Goal: Task Accomplishment & Management: Use online tool/utility

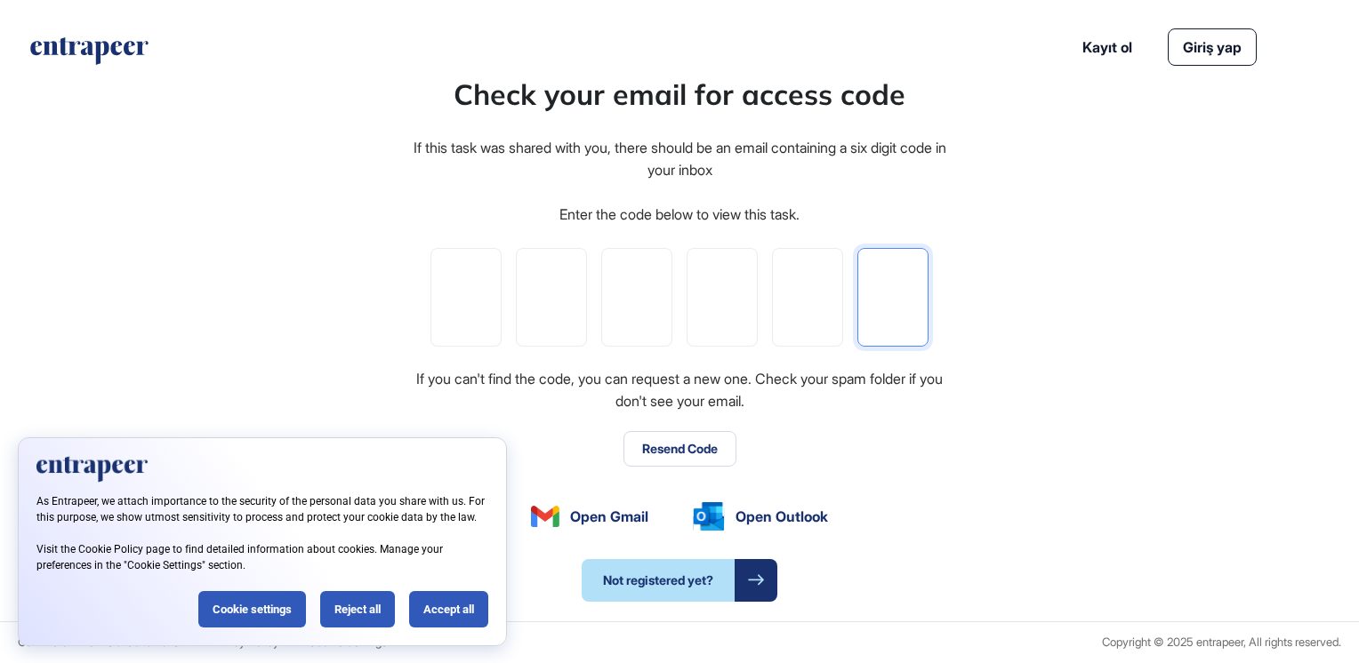
paste input "*"
type input "*"
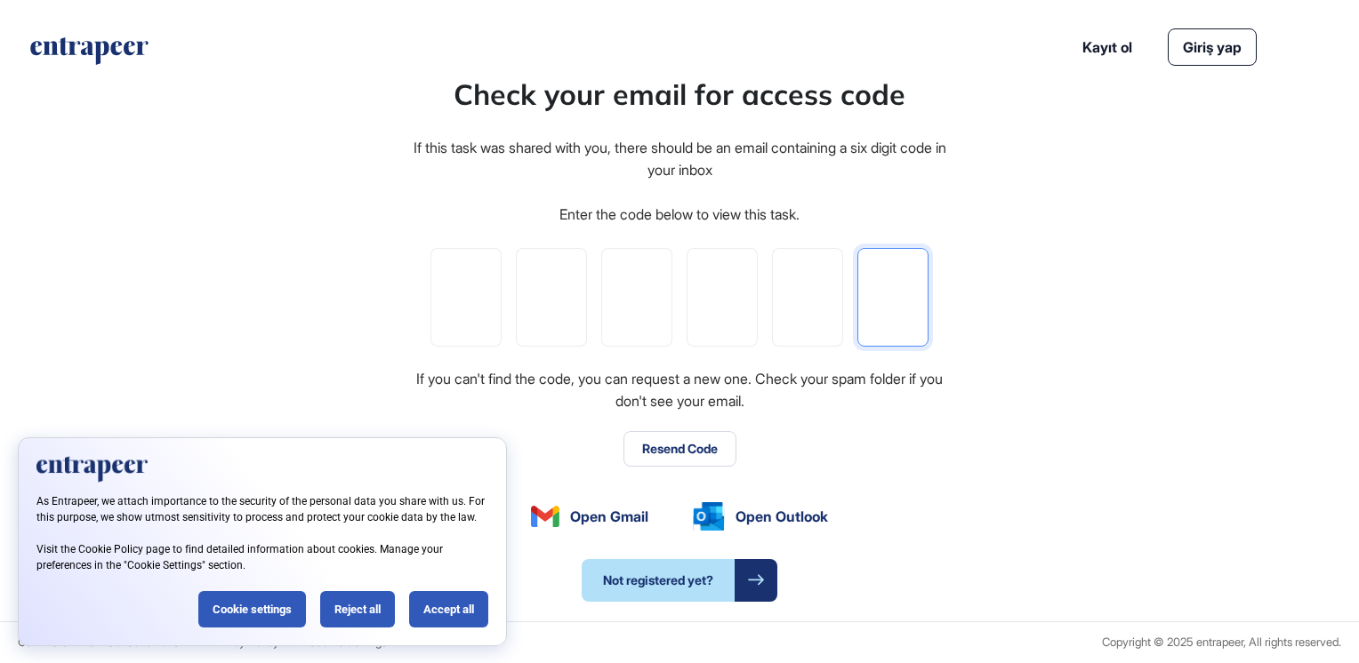
type input "*"
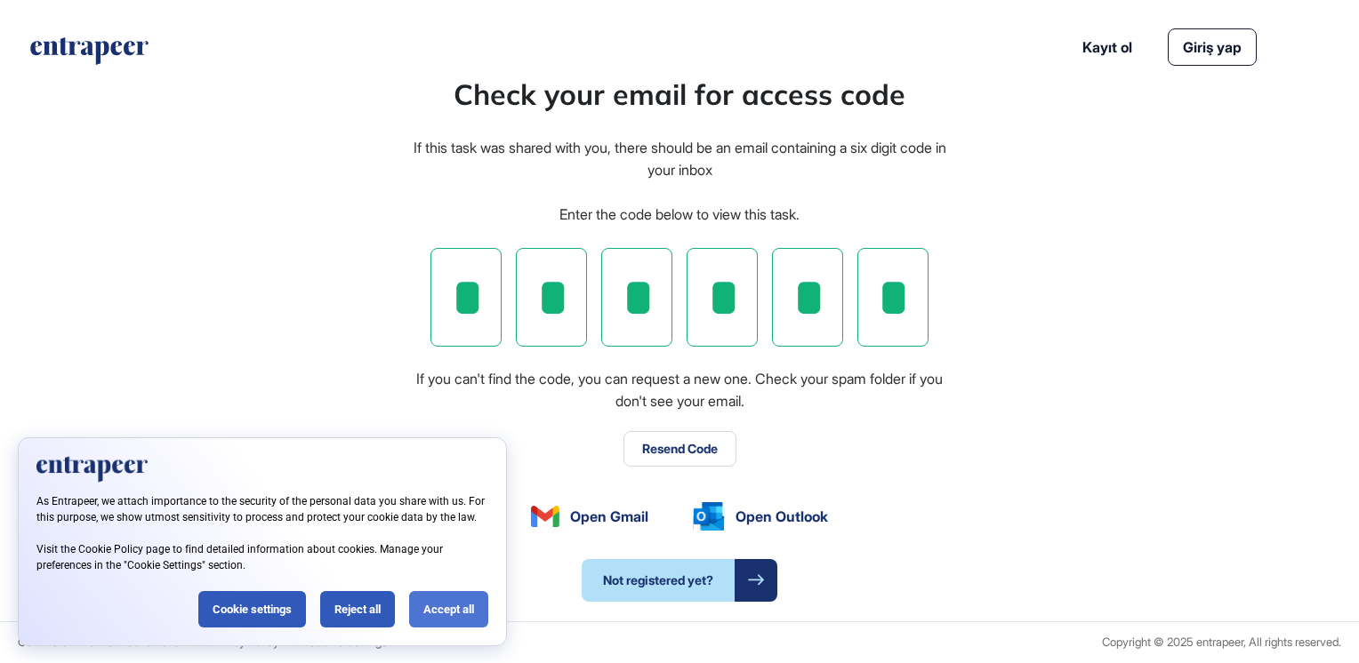
click at [434, 608] on div "Accept all" at bounding box center [448, 609] width 79 height 36
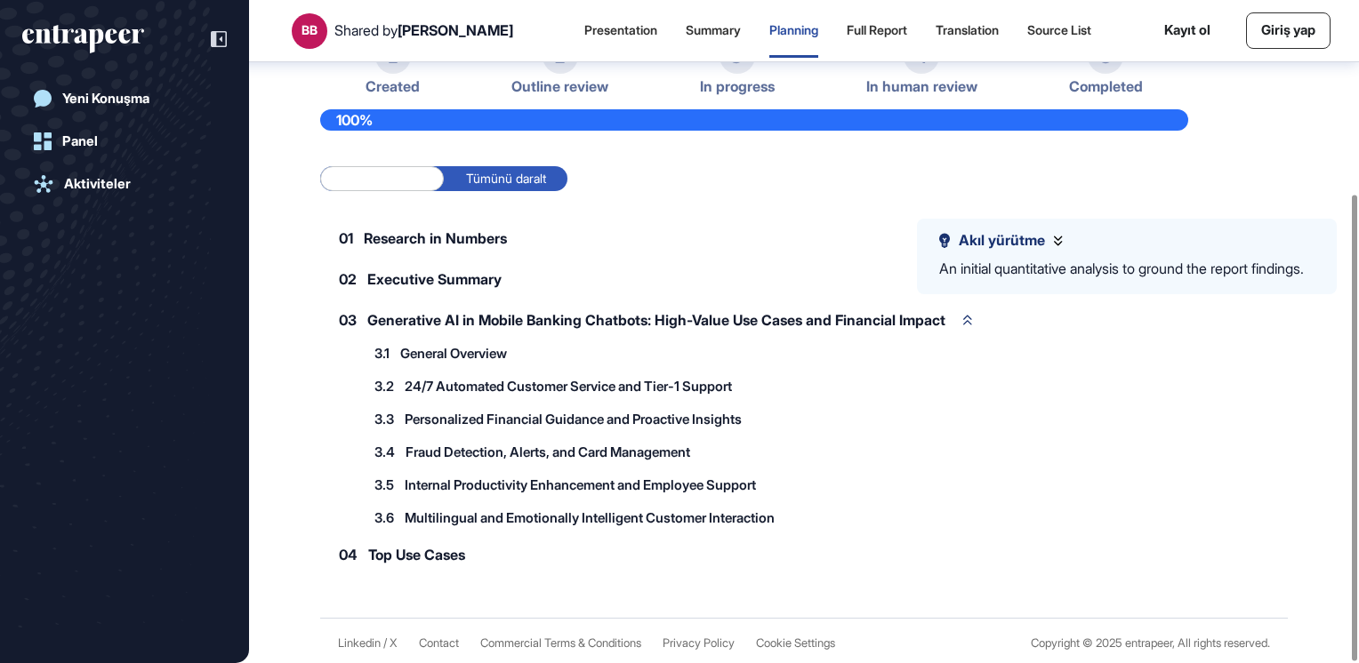
scroll to position [277, 0]
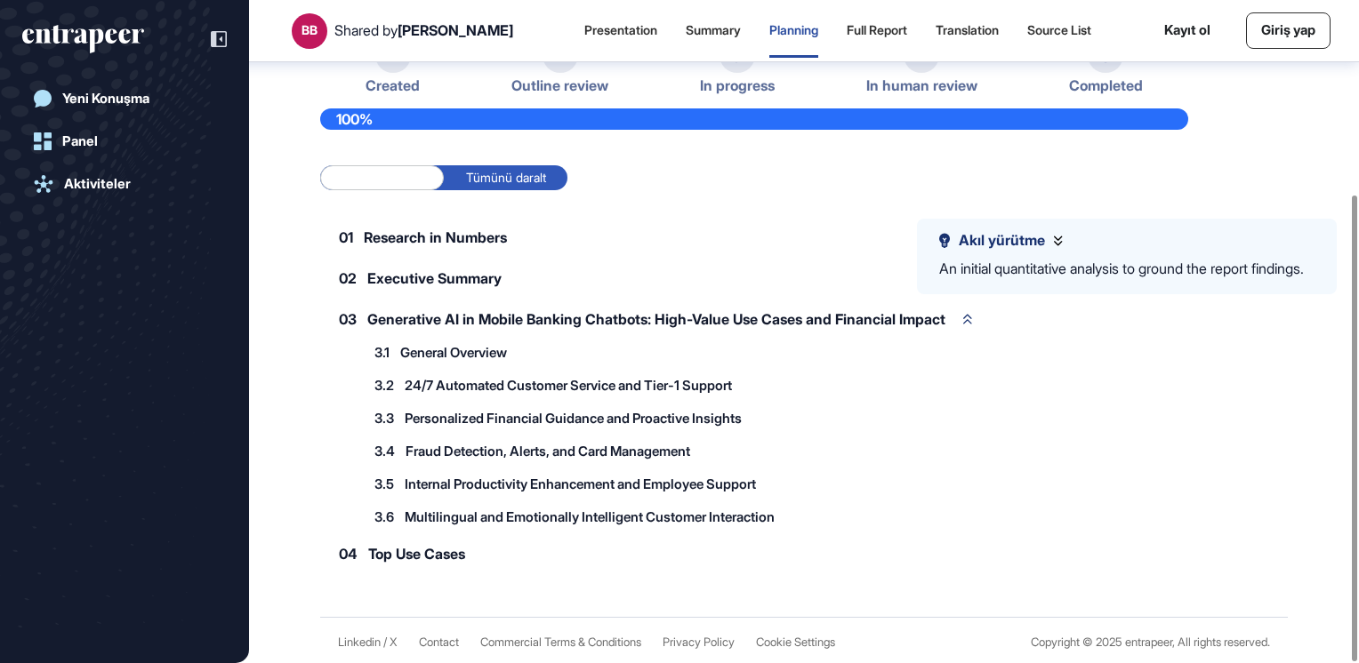
click at [565, 88] on span "Outline review" at bounding box center [559, 85] width 97 height 17
click at [570, 83] on span "Outline review" at bounding box center [559, 85] width 97 height 17
click at [736, 86] on span "In progress" at bounding box center [737, 85] width 75 height 17
click at [592, 422] on span "Personalized Financial Guidance and Proactive Insights" at bounding box center [573, 418] width 337 height 13
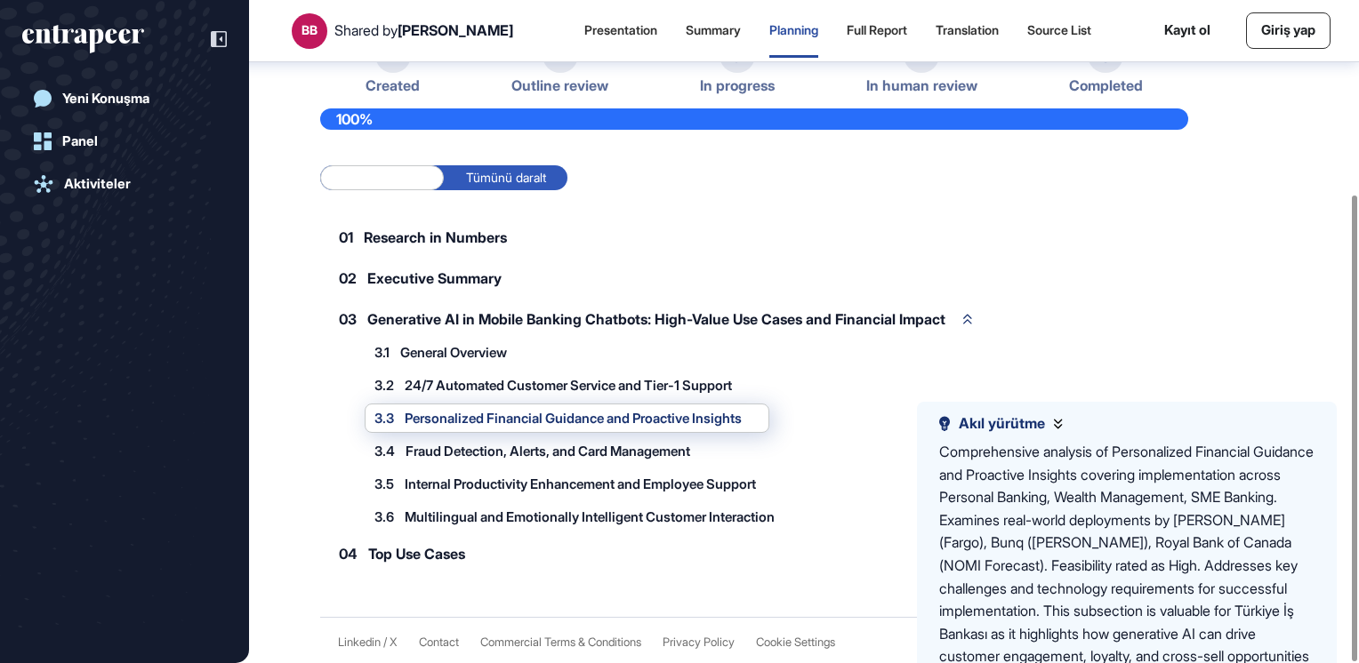
click at [462, 350] on span "General Overview" at bounding box center [453, 352] width 107 height 13
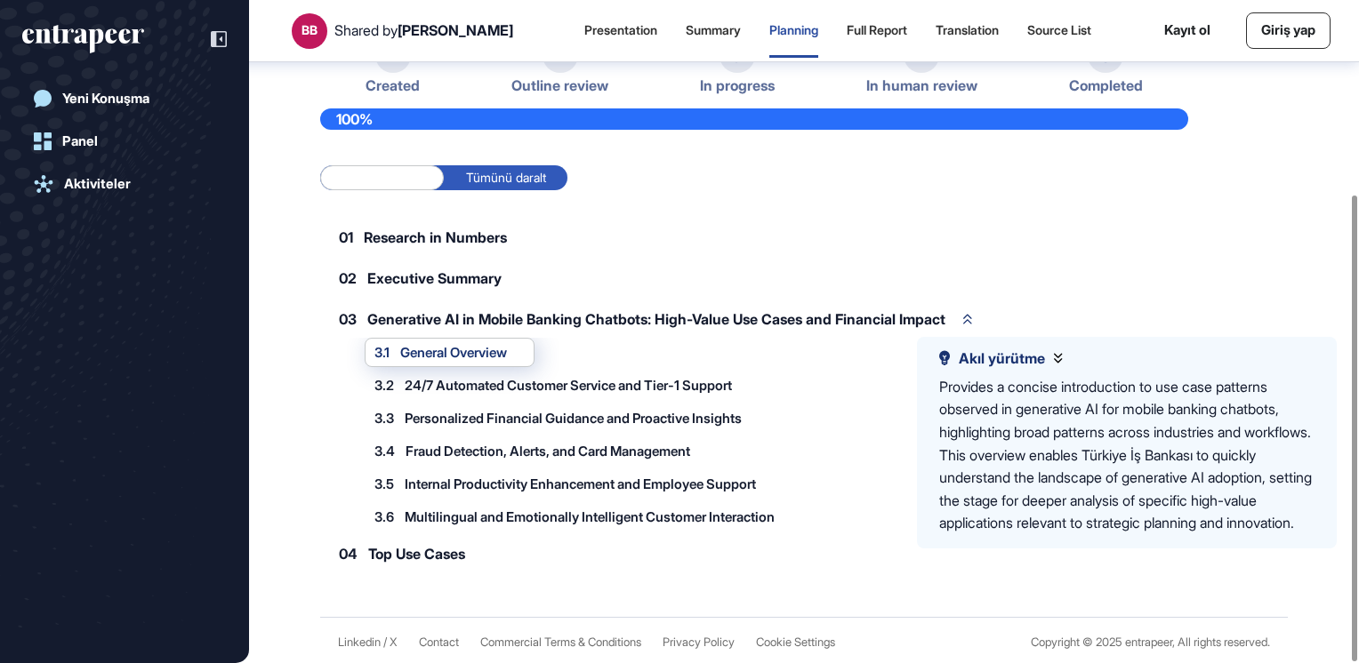
click at [390, 389] on span "3.2" at bounding box center [384, 385] width 20 height 13
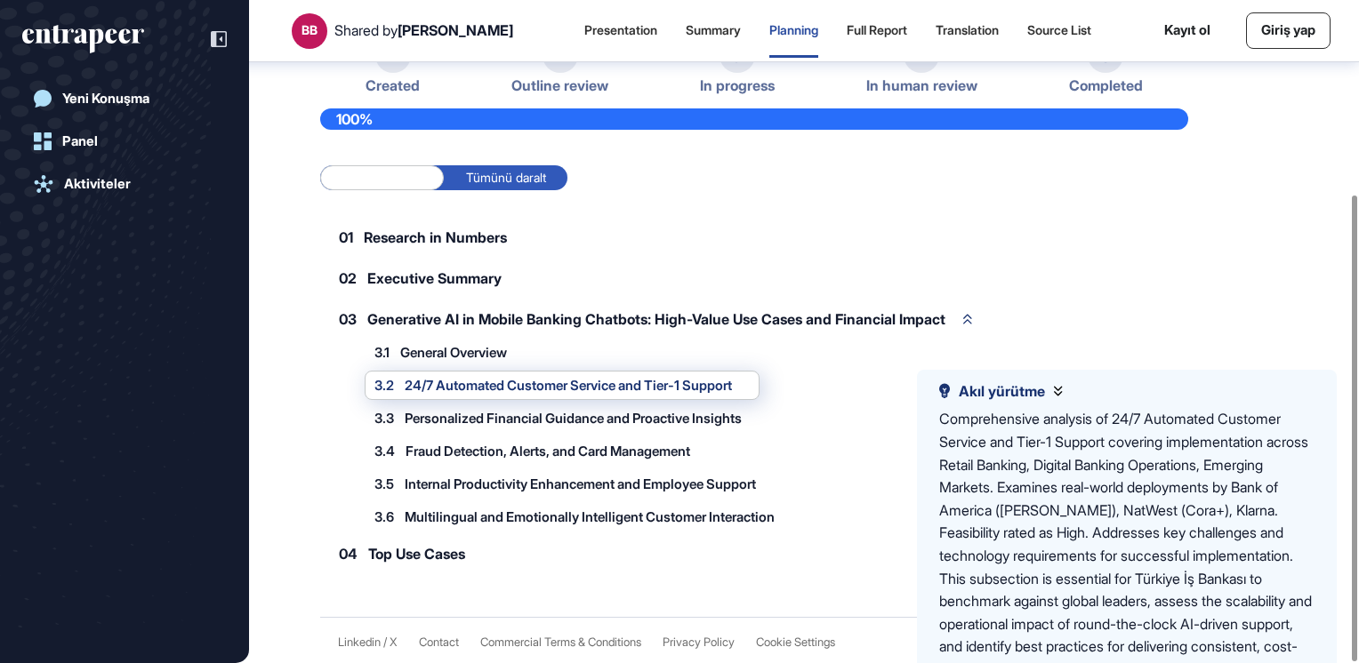
click at [395, 557] on span "Top Use Cases" at bounding box center [416, 554] width 97 height 14
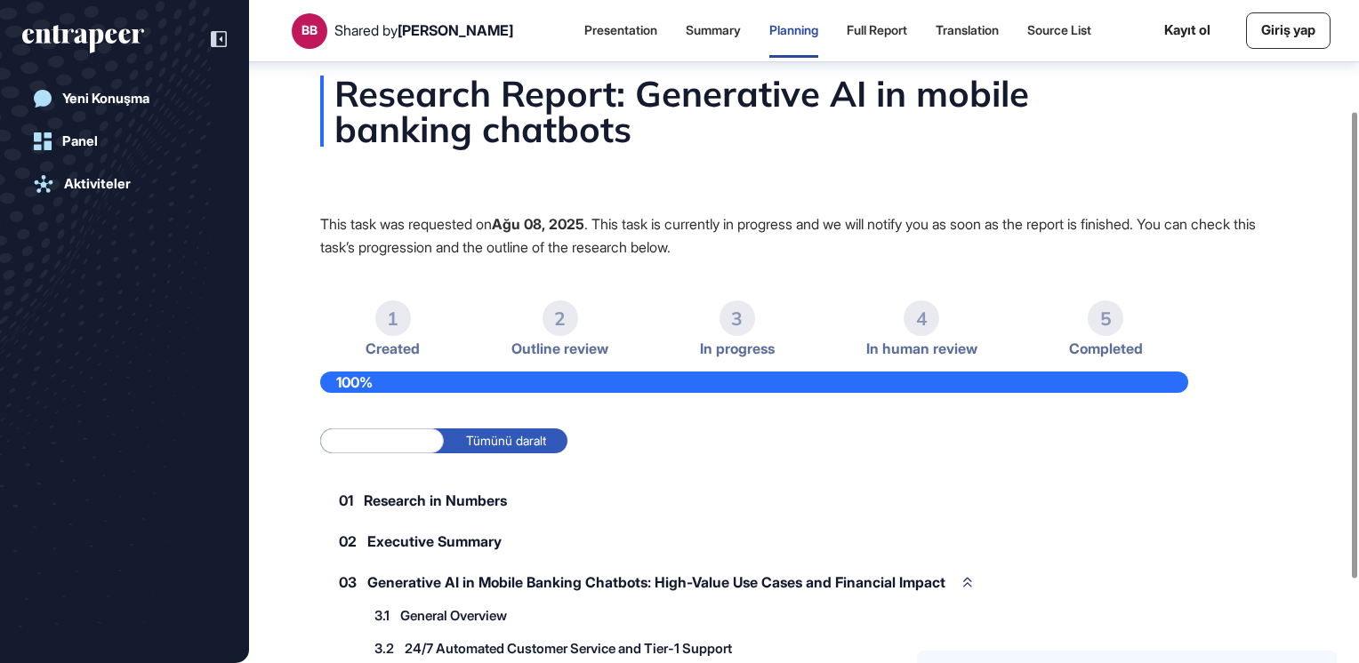
scroll to position [10, 0]
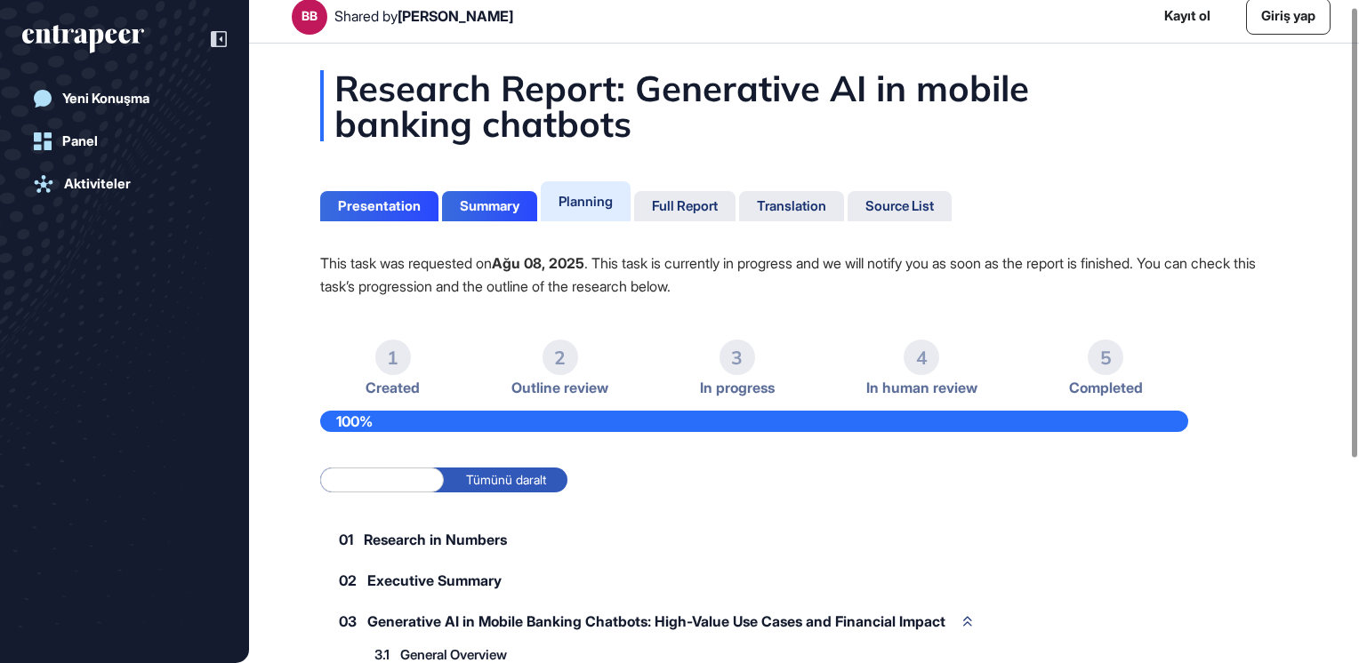
click at [583, 199] on div "Planning" at bounding box center [586, 201] width 54 height 17
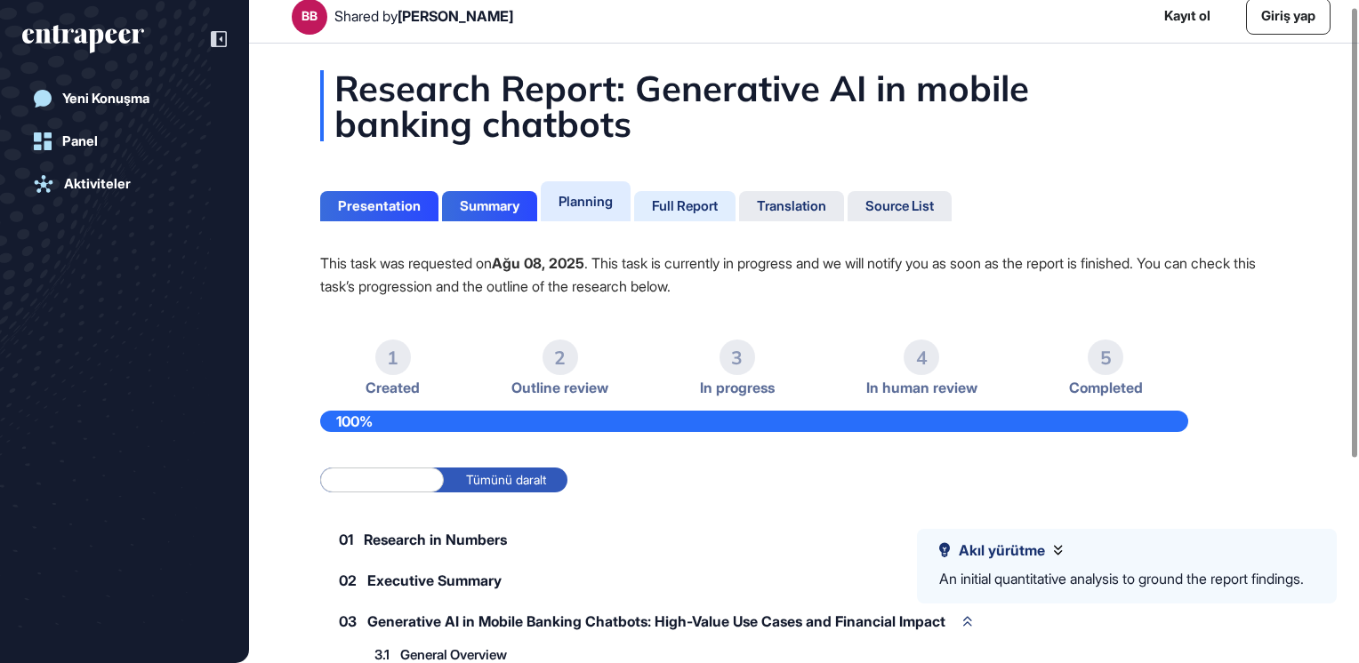
click at [694, 202] on div "Full Report" at bounding box center [685, 206] width 66 height 16
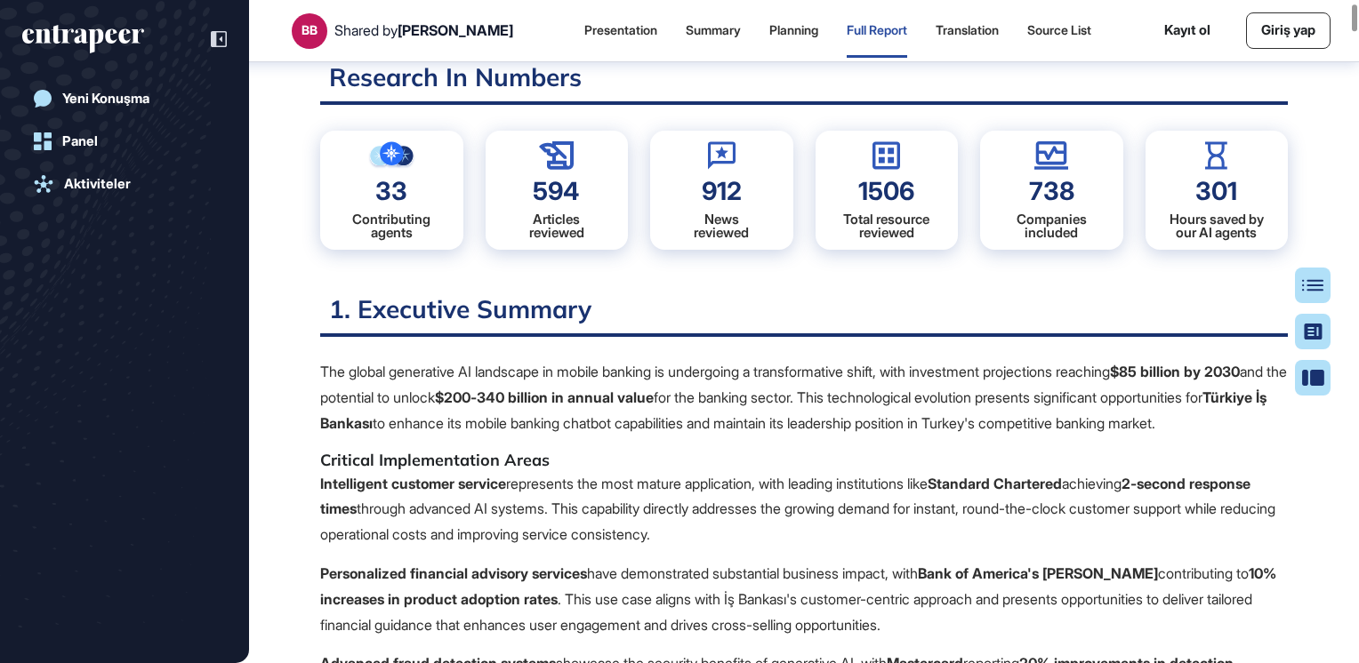
scroll to position [8, 0]
click at [669, 498] on p "Intelligent customer service represents the most mature application, with leadi…" at bounding box center [804, 509] width 968 height 76
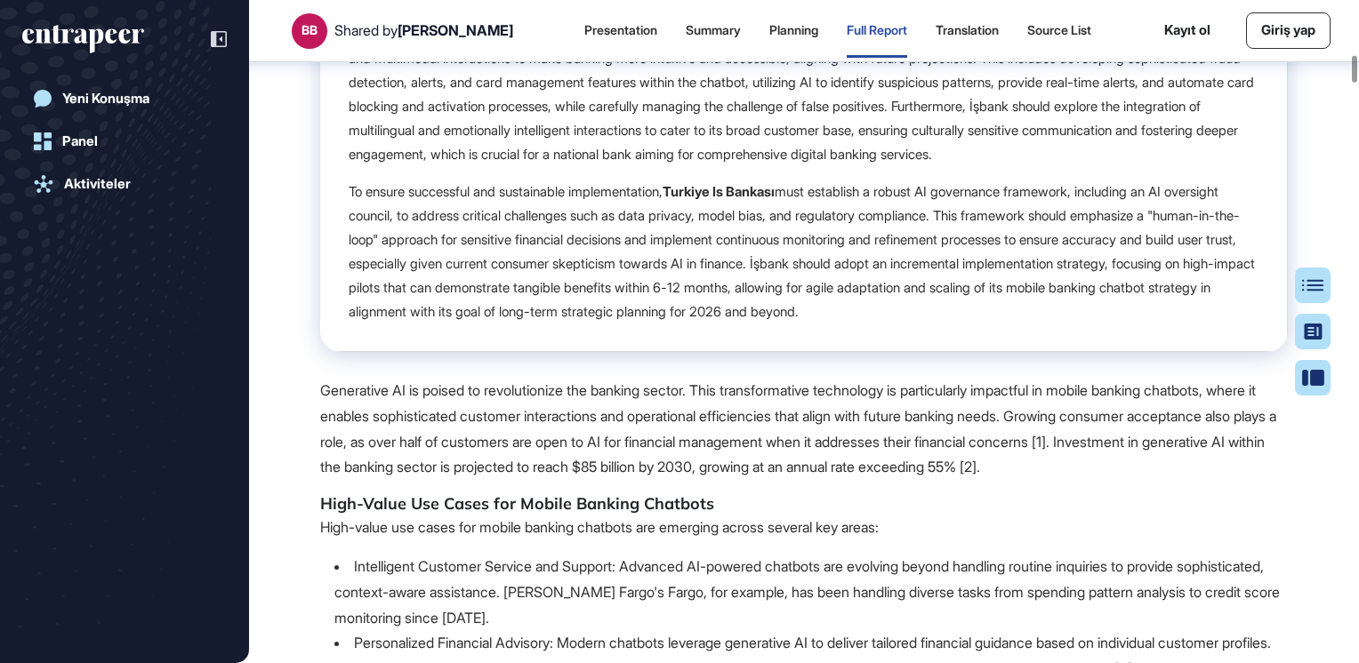
scroll to position [3833, 0]
